Goal: Check status: Check status

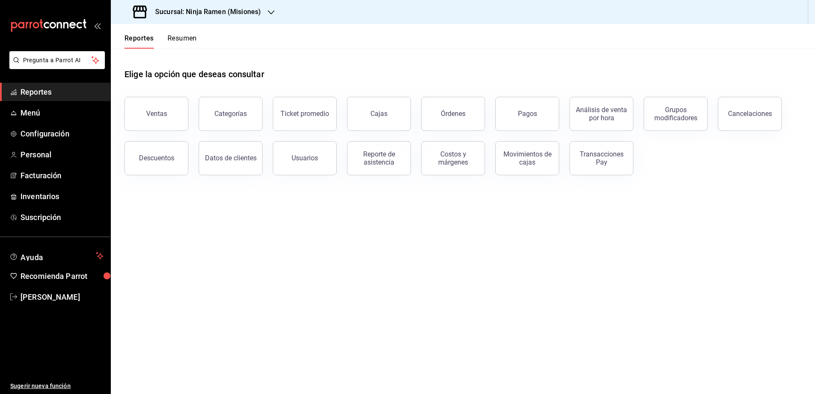
click at [264, 13] on div "Sucursal: Ninja Ramen (Misiones)" at bounding box center [198, 12] width 160 height 24
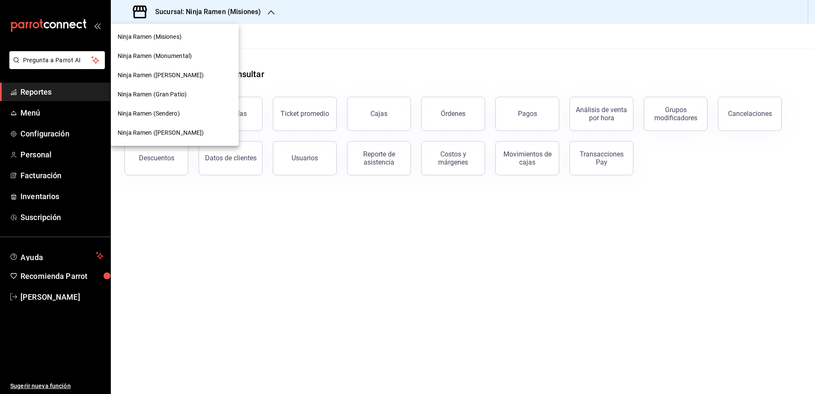
click at [193, 49] on div "Ninja Ramen (Monumental)" at bounding box center [175, 55] width 128 height 19
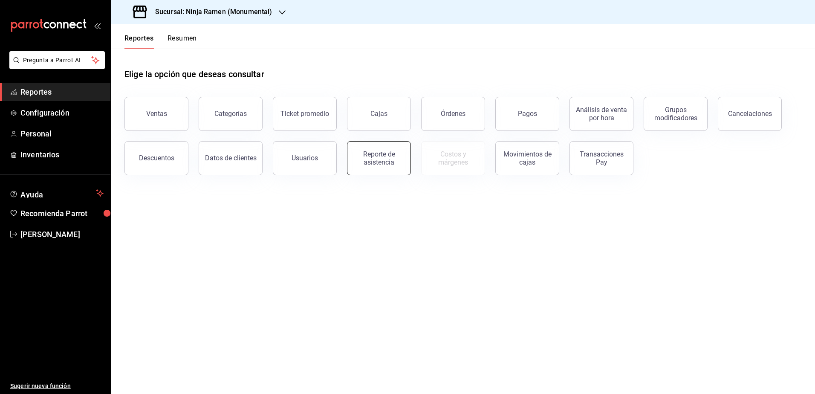
click at [387, 151] on div "Reporte de asistencia" at bounding box center [378, 158] width 53 height 16
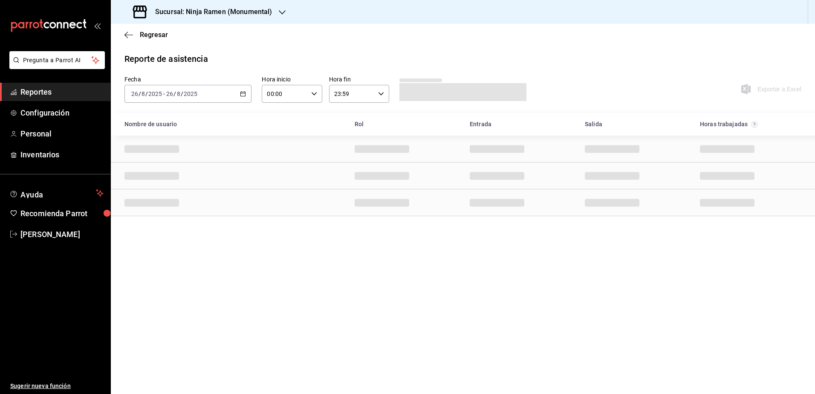
click at [249, 92] on div "[DATE] [DATE] - [DATE] [DATE]" at bounding box center [187, 94] width 127 height 18
click at [280, 54] on div "Reporte de asistencia" at bounding box center [462, 58] width 677 height 13
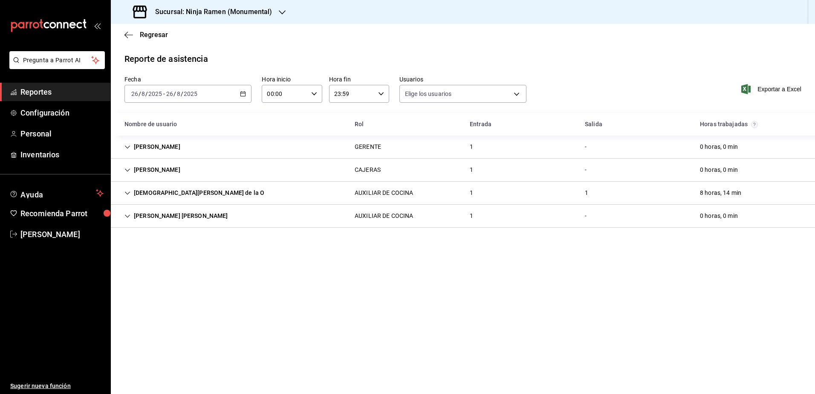
type input "b1f7ea7f-580f-4eb0-b037-e18308735fba,197fbe5c-df84-4d5e-a2a4-69e89dcddb51,723fa…"
click at [130, 146] on icon "Cell" at bounding box center [127, 147] width 6 height 6
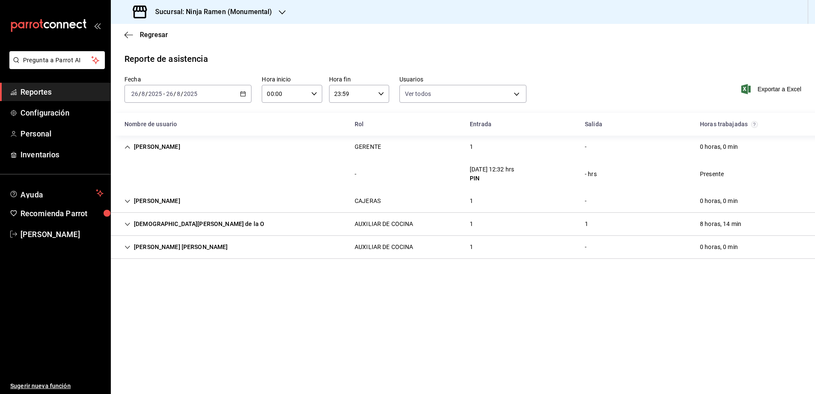
click at [129, 144] on icon "Cell" at bounding box center [127, 147] width 6 height 6
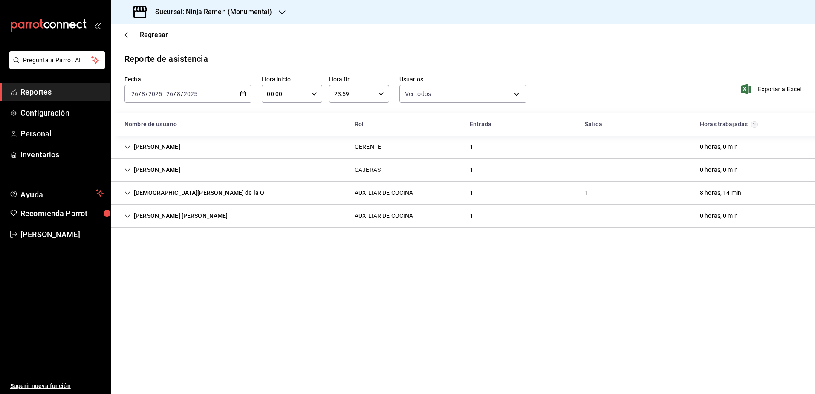
click at [279, 12] on icon "button" at bounding box center [282, 12] width 7 height 7
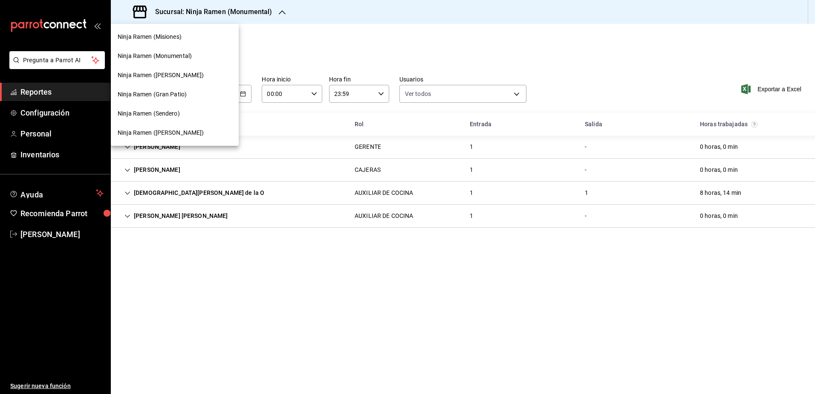
click at [196, 79] on div "Ninja Ramen ([PERSON_NAME])" at bounding box center [175, 75] width 114 height 9
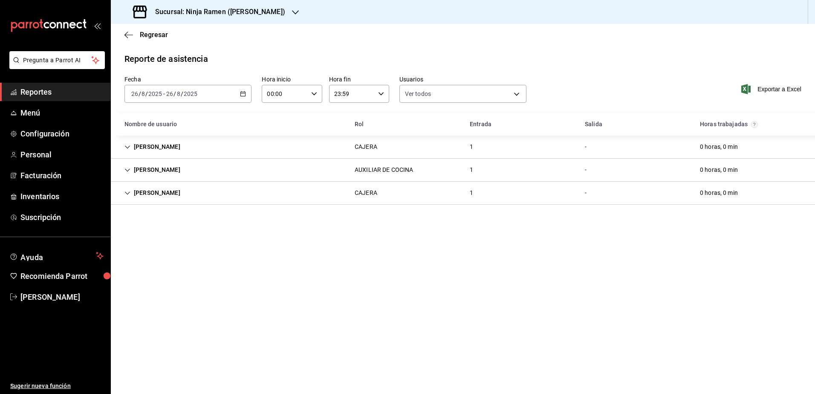
click at [241, 88] on div "[DATE] [DATE] - [DATE] [DATE]" at bounding box center [187, 94] width 127 height 18
click at [157, 139] on span "Ayer" at bounding box center [165, 138] width 66 height 9
click at [245, 95] on icon "button" at bounding box center [243, 94] width 6 height 6
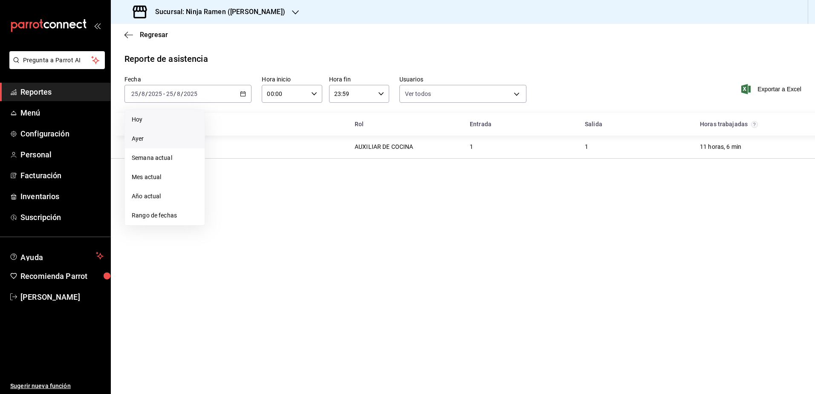
click at [162, 118] on span "Hoy" at bounding box center [165, 119] width 66 height 9
